Goal: Task Accomplishment & Management: Use online tool/utility

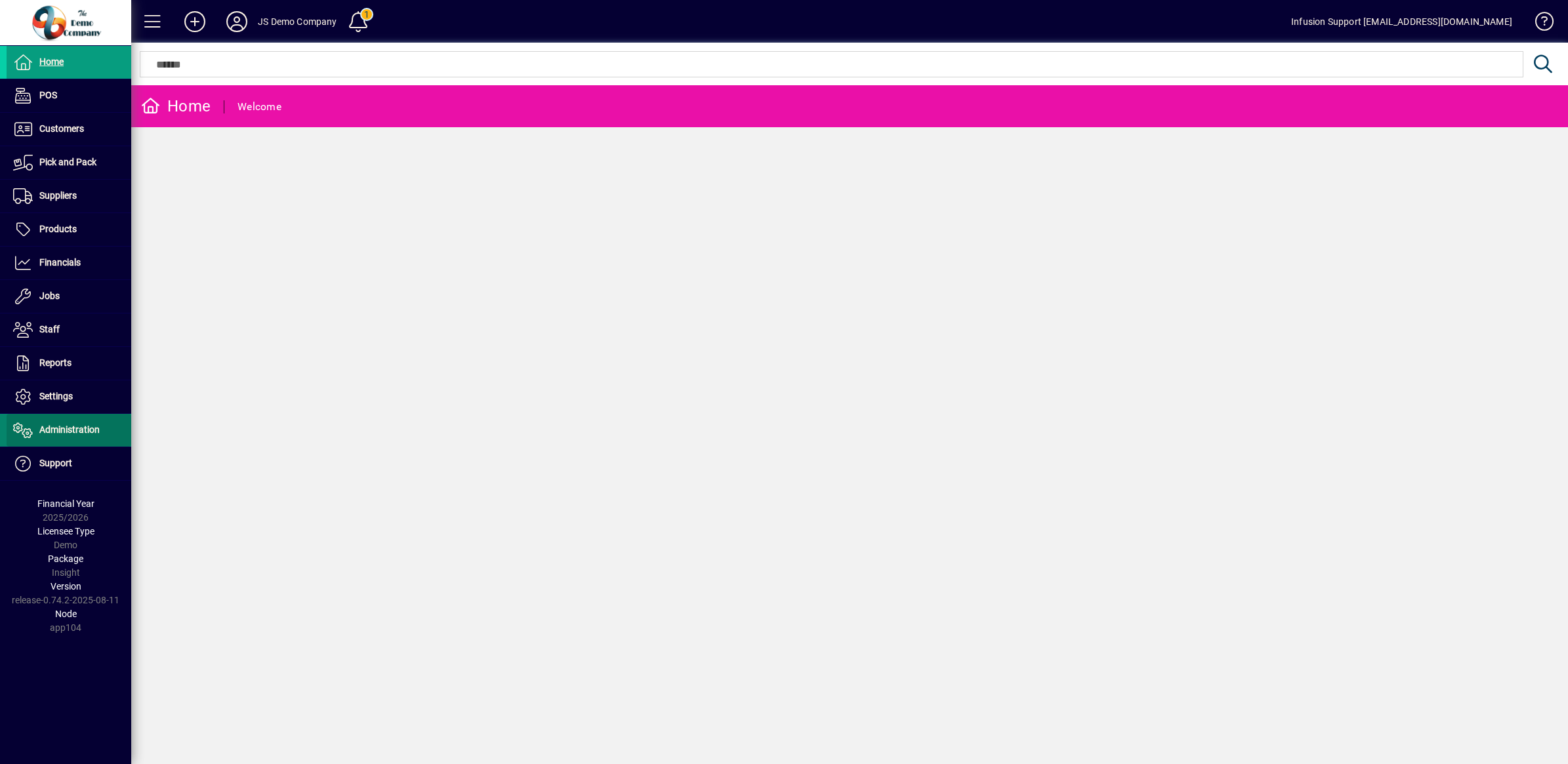
click at [67, 430] on span "Administration" at bounding box center [69, 429] width 61 height 10
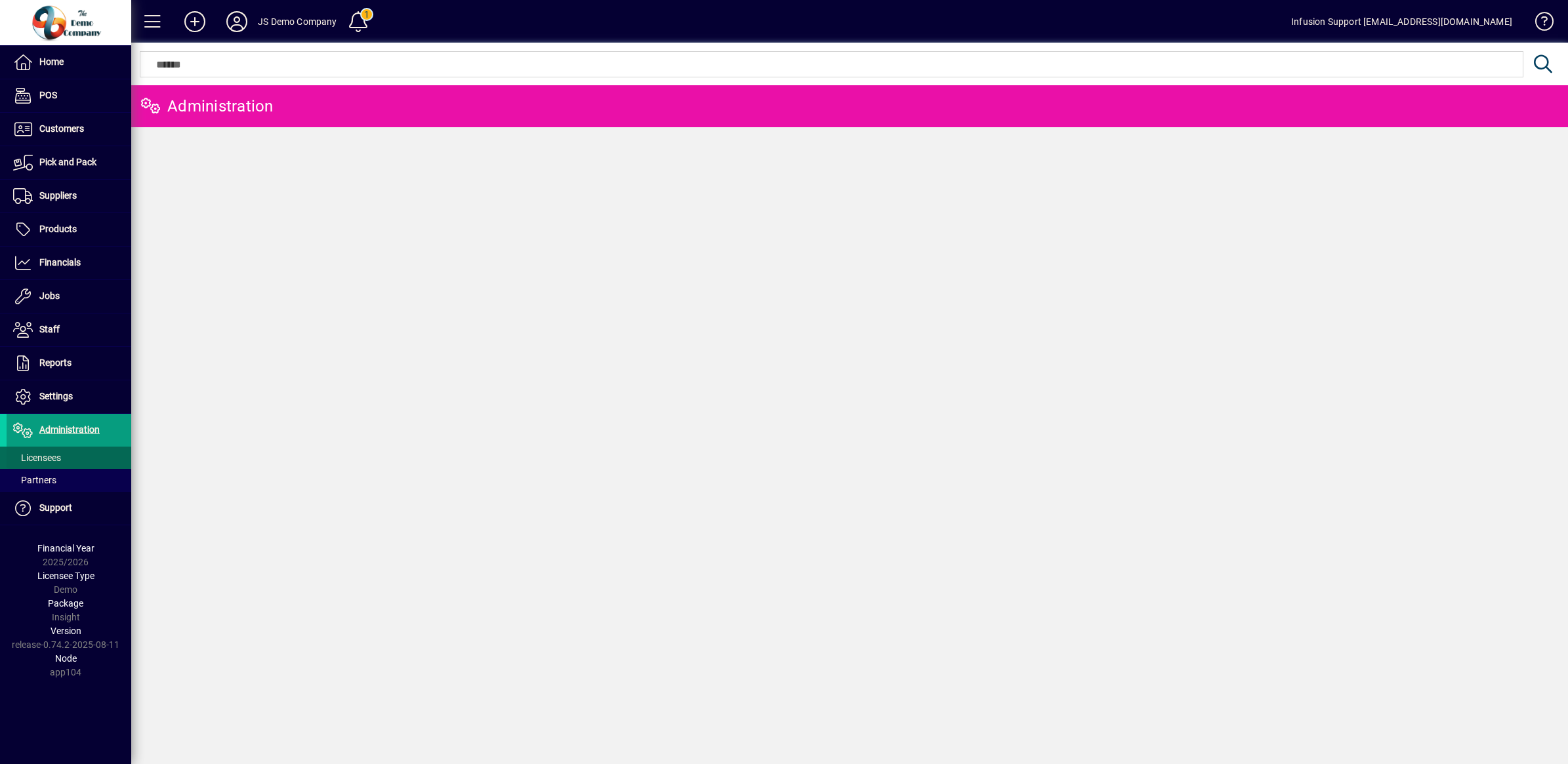
click at [50, 455] on span "Licensees" at bounding box center [37, 457] width 47 height 10
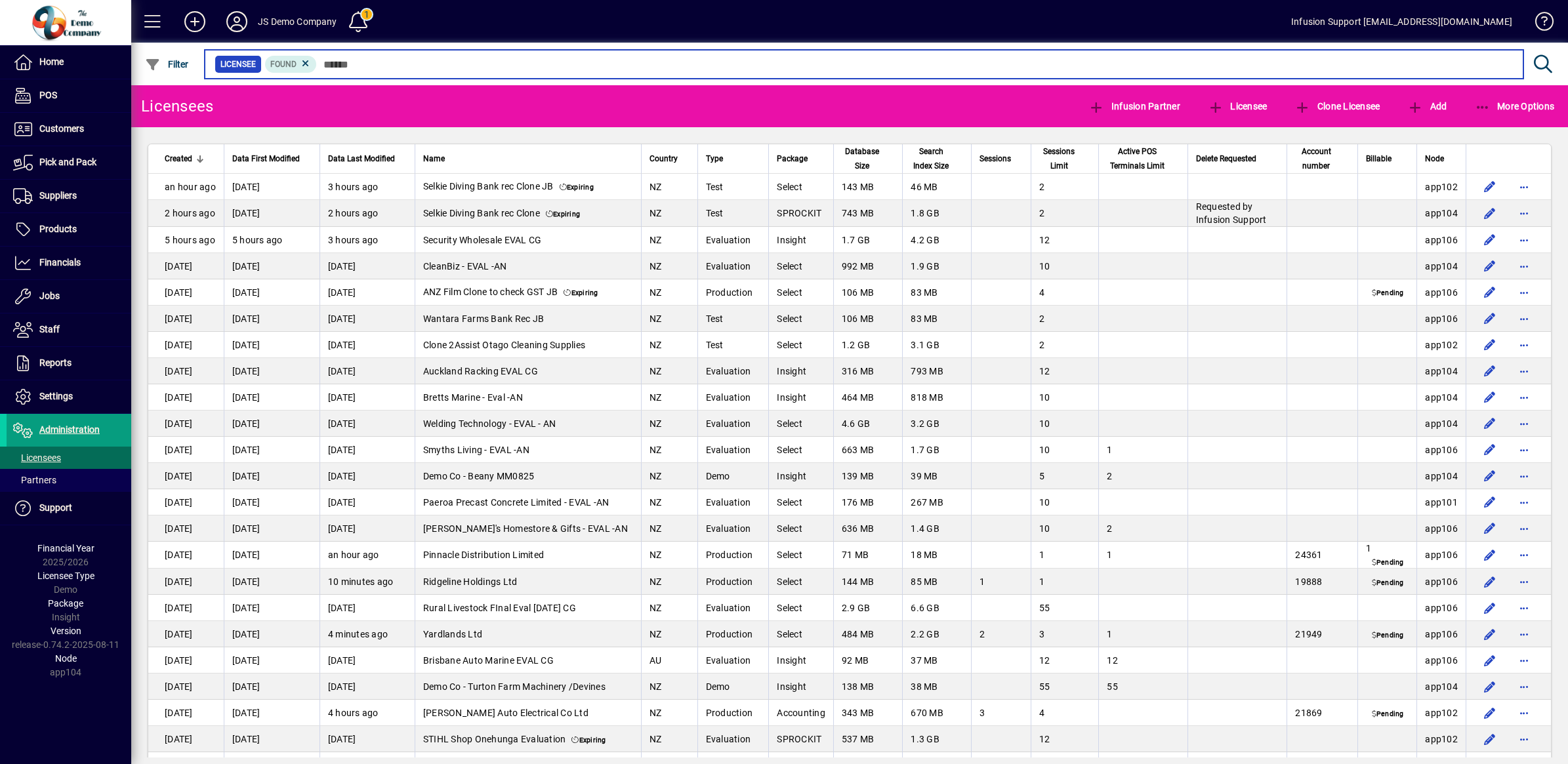
click at [448, 64] on input "text" at bounding box center [915, 64] width 1196 height 18
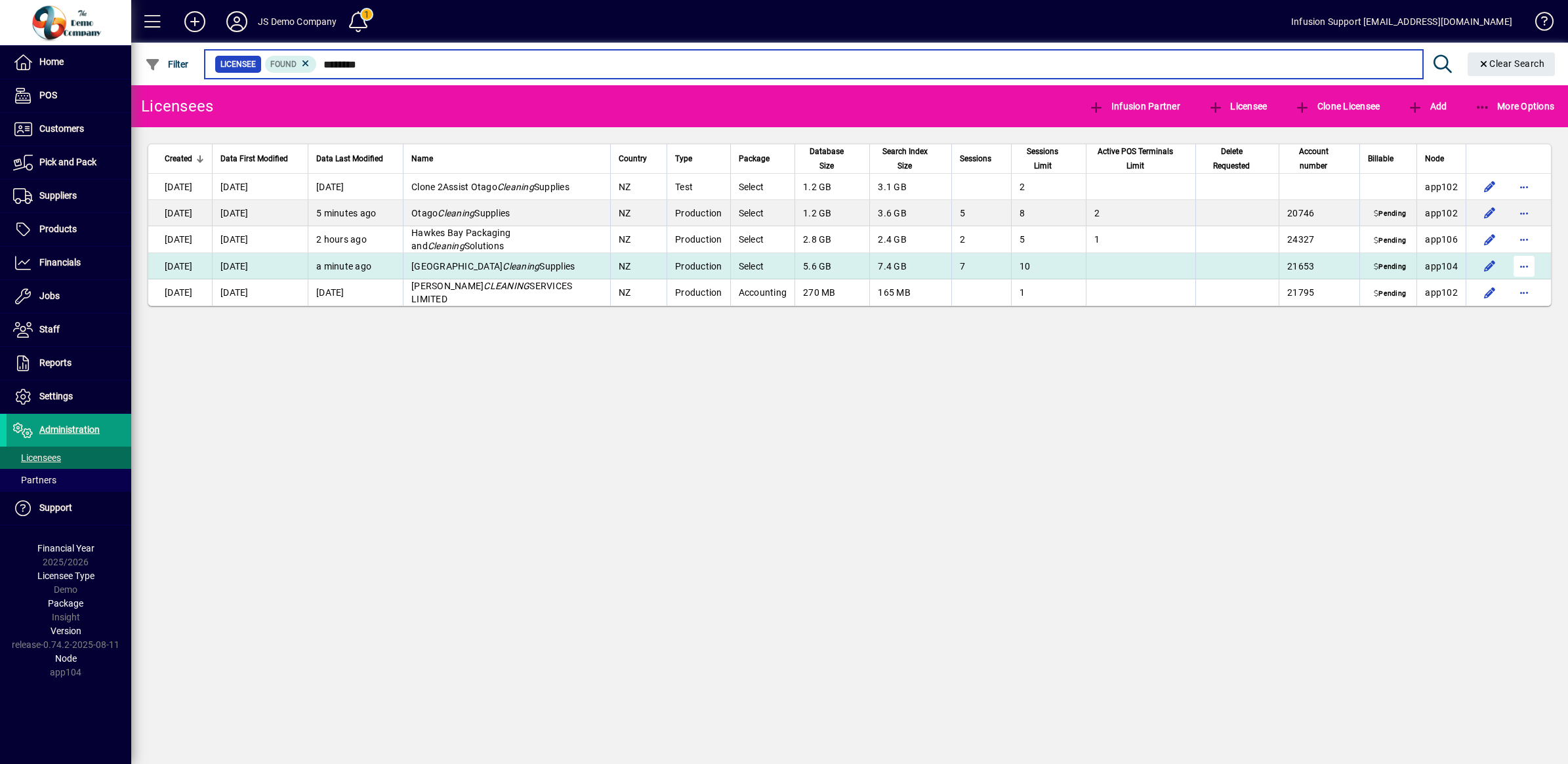
type input "********"
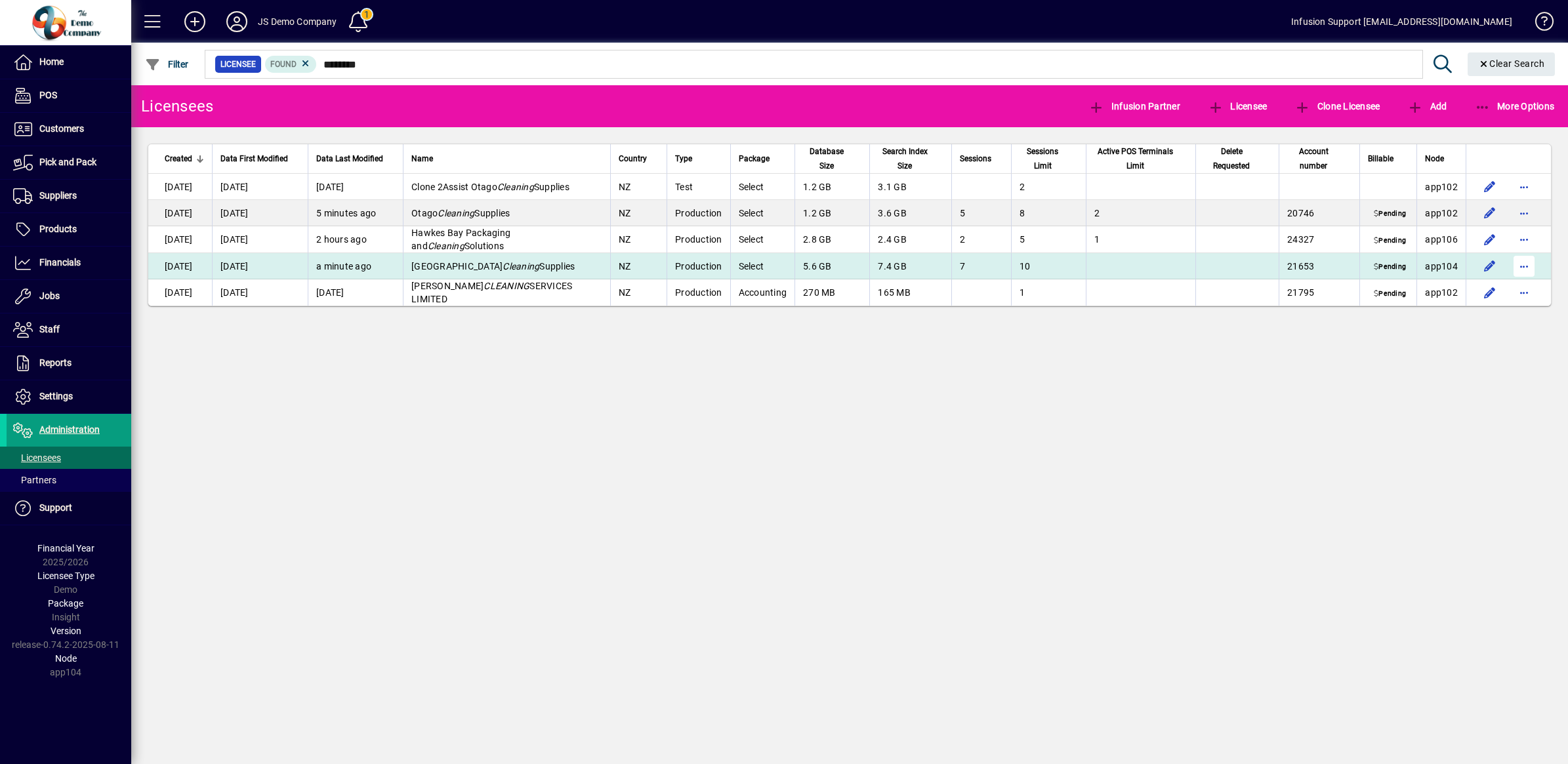
click at [1516, 263] on span "button" at bounding box center [1523, 266] width 31 height 31
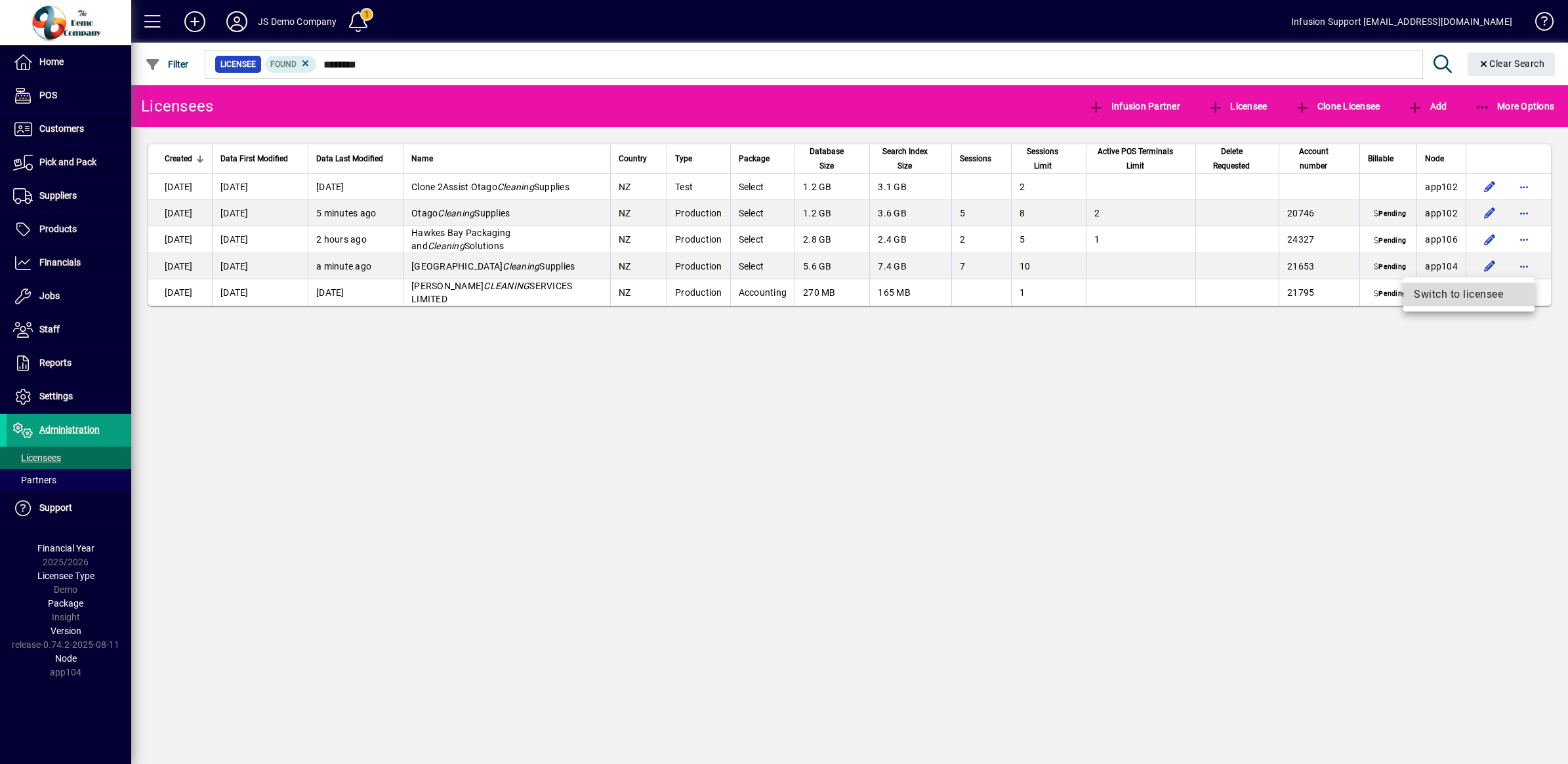
click at [1490, 290] on span "Switch to licensee" at bounding box center [1468, 294] width 110 height 16
